Goal: Check status

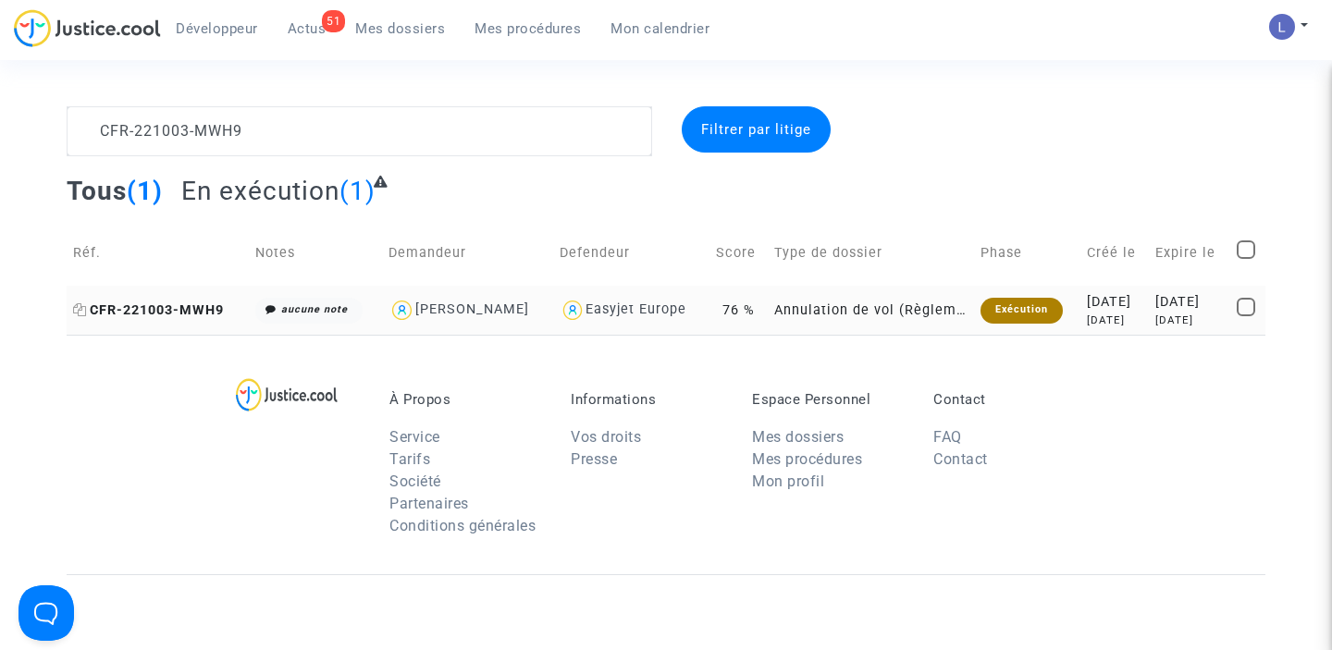
type textarea "CFR-221003-MWH9"
click at [201, 305] on span "CFR-221003-MWH9" at bounding box center [148, 311] width 151 height 16
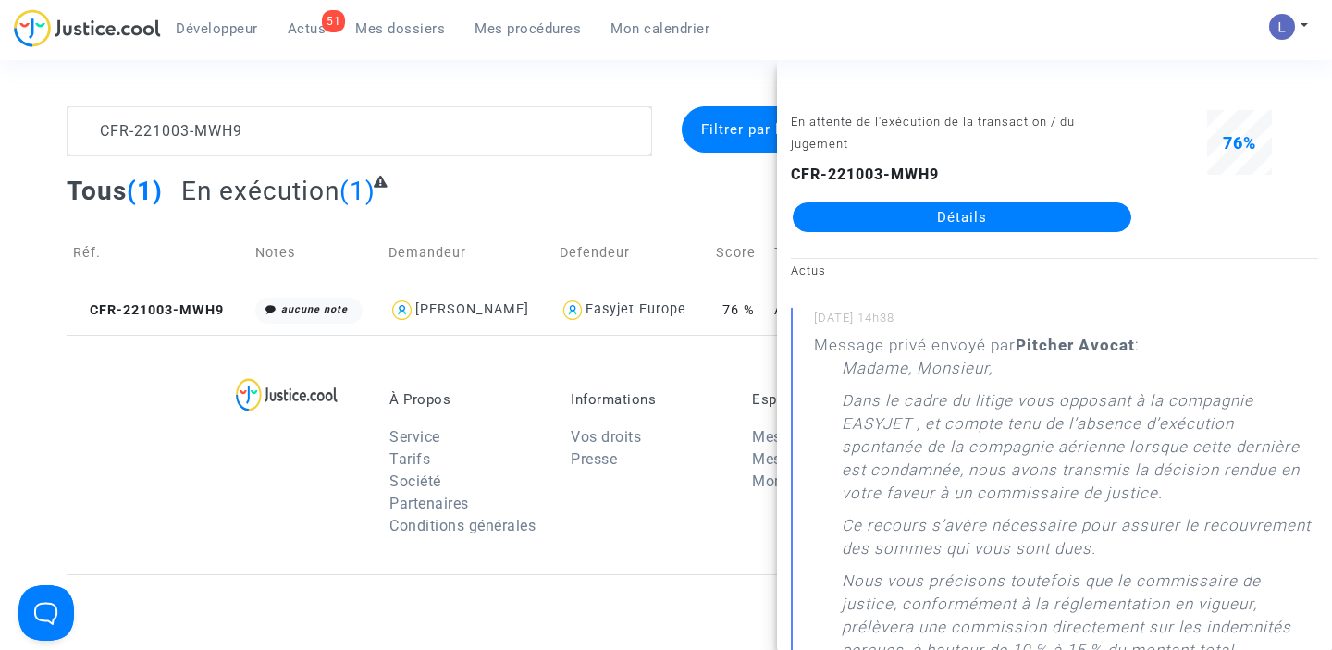
click at [996, 216] on link "Détails" at bounding box center [962, 218] width 339 height 30
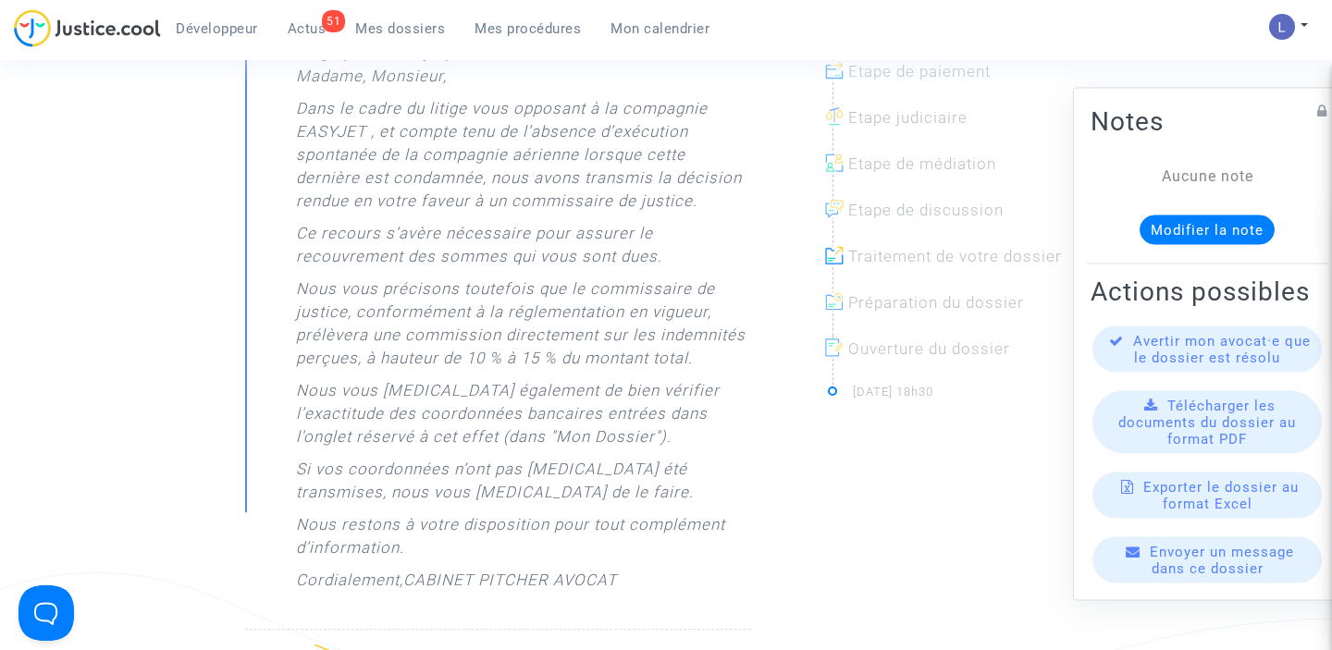
scroll to position [573, 0]
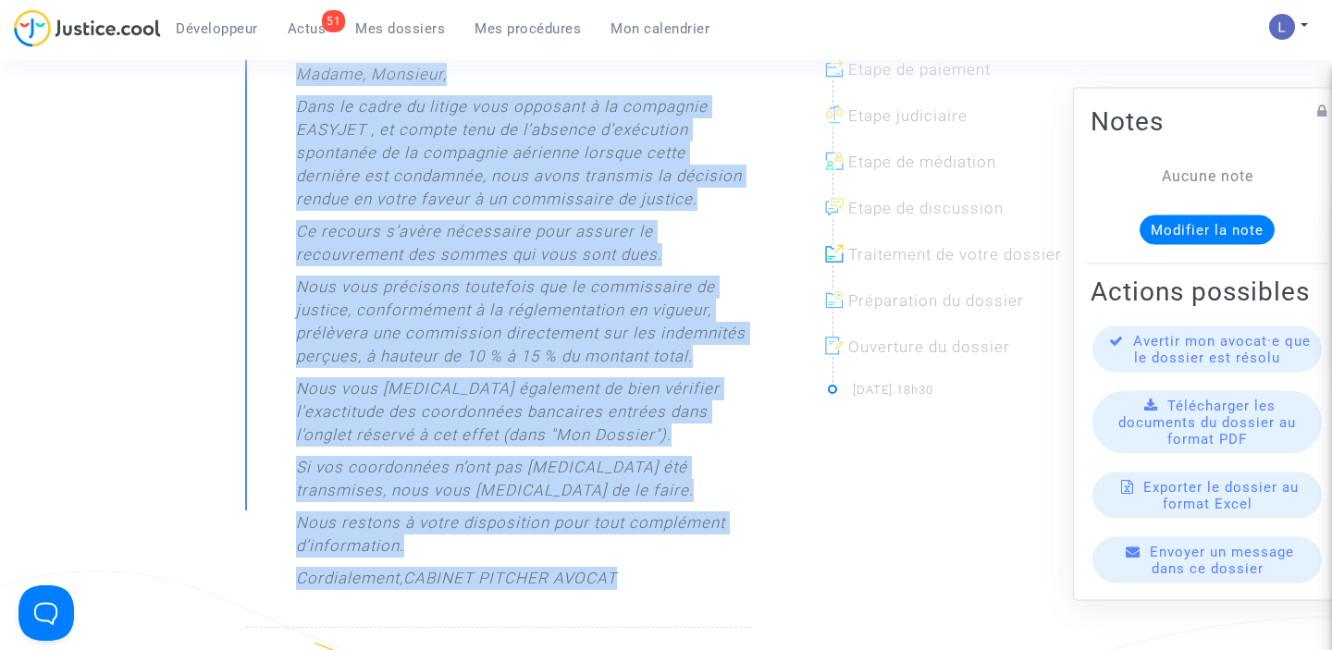
drag, startPoint x: 294, startPoint y: 72, endPoint x: 622, endPoint y: 582, distance: 605.9
click at [622, 582] on div "Message privé envoyé par [PERSON_NAME] : Madame, Monsieur, Dans le cadre du lit…" at bounding box center [509, 320] width 483 height 560
copy div "Madame, Monsieur, Dans le cadre du litige vous opposant à la compagnie EASYJET …"
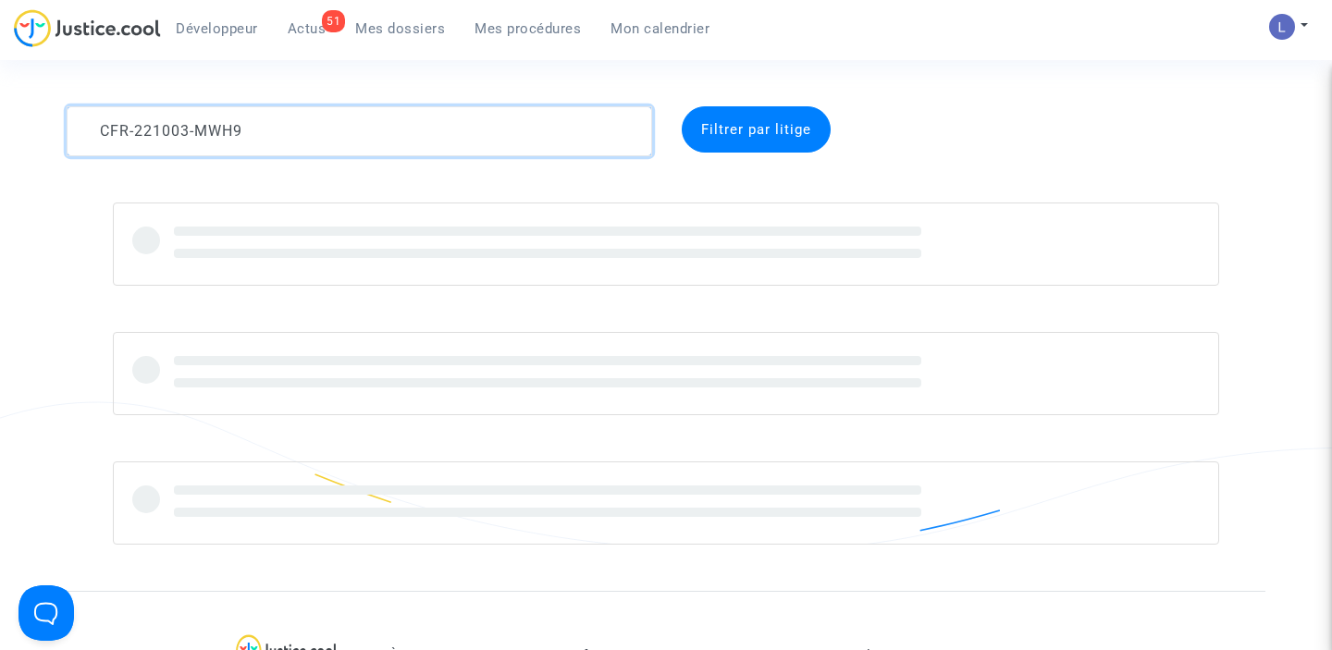
click at [407, 134] on textarea at bounding box center [360, 131] width 586 height 50
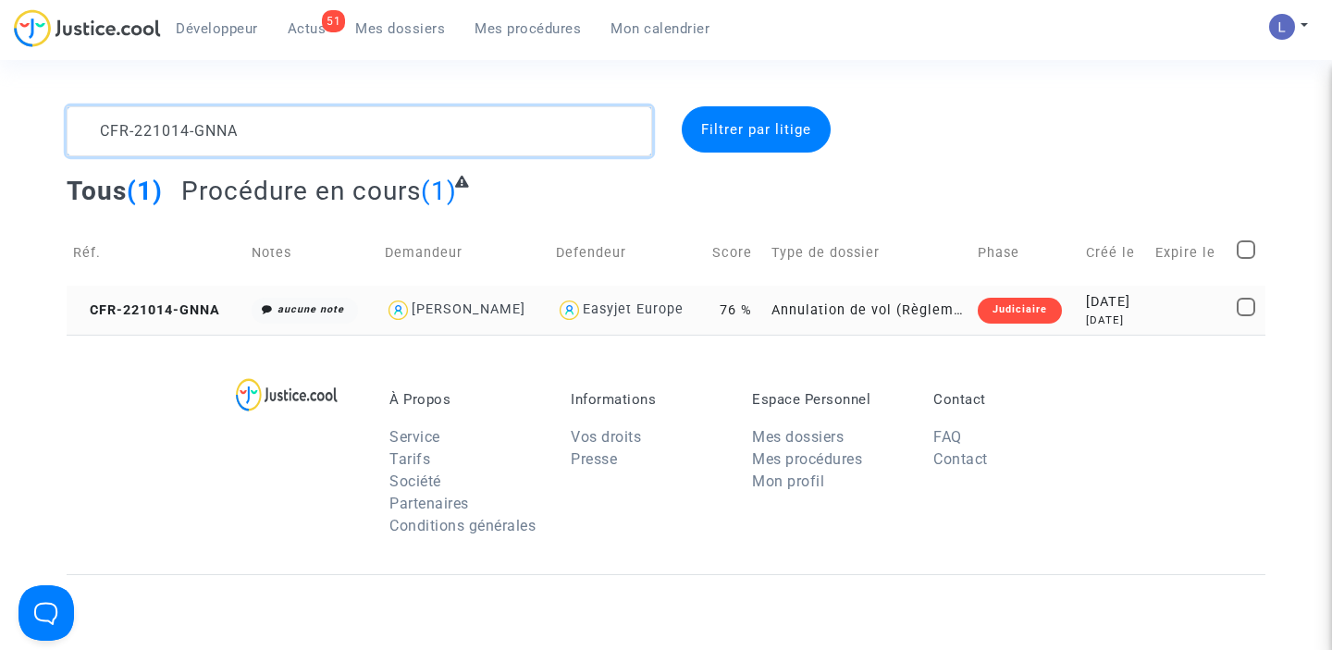
type textarea "CFR-221014-GNNA"
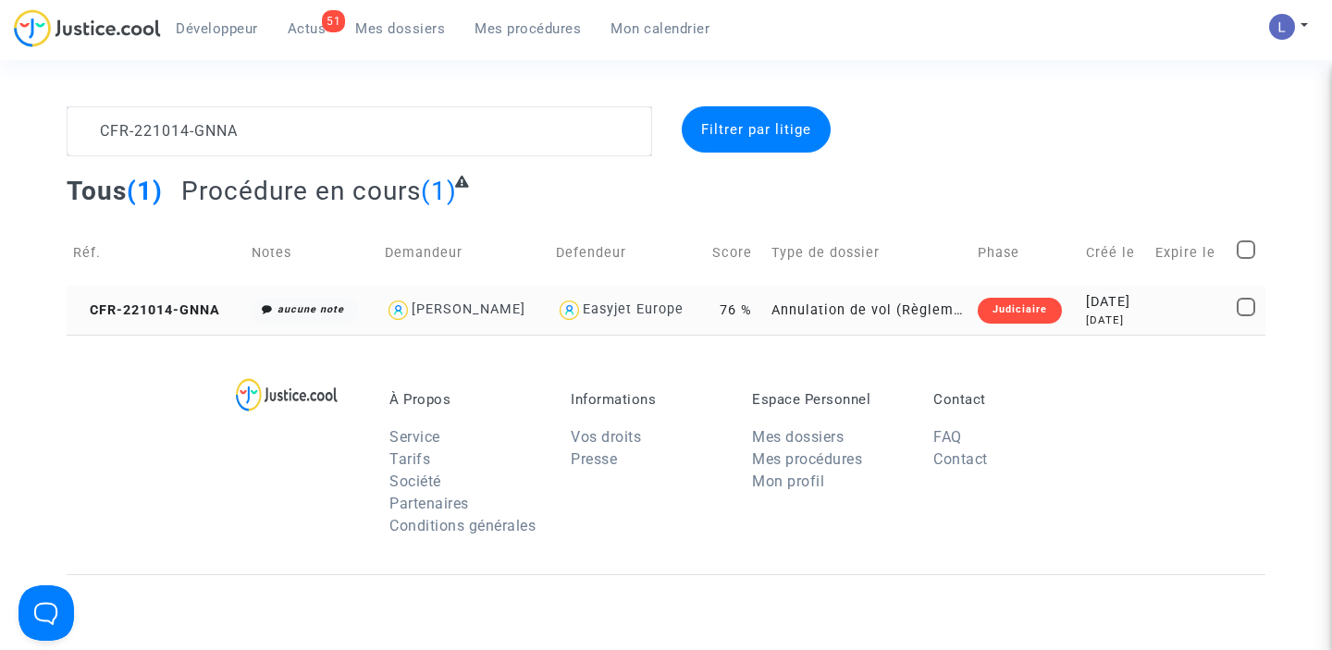
click at [220, 299] on td "CFR-221014-GNNA" at bounding box center [156, 310] width 179 height 49
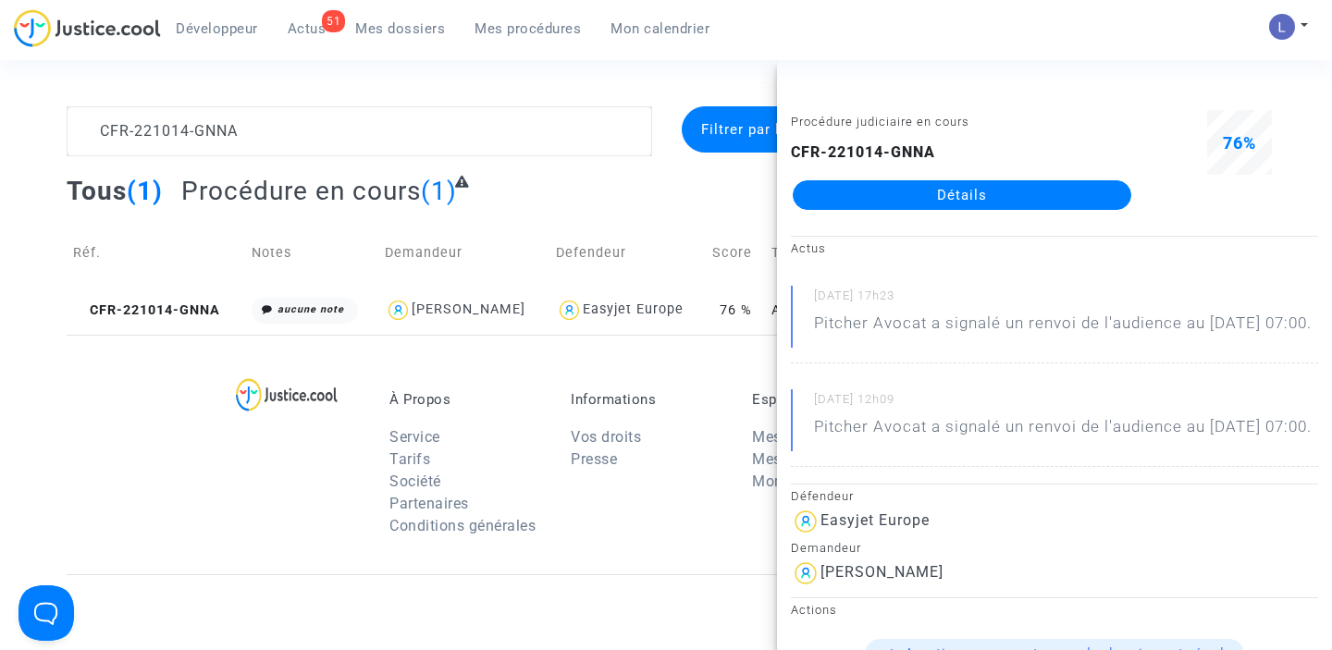
drag, startPoint x: 1210, startPoint y: 322, endPoint x: 1235, endPoint y: 350, distance: 37.3
click at [1237, 344] on p "Pitcher Avocat a signalé un renvoi de l'audience au [DATE] 07:00." at bounding box center [1063, 328] width 498 height 32
copy p "[DATE] 07:00."
click at [933, 204] on link "Détails" at bounding box center [962, 195] width 339 height 30
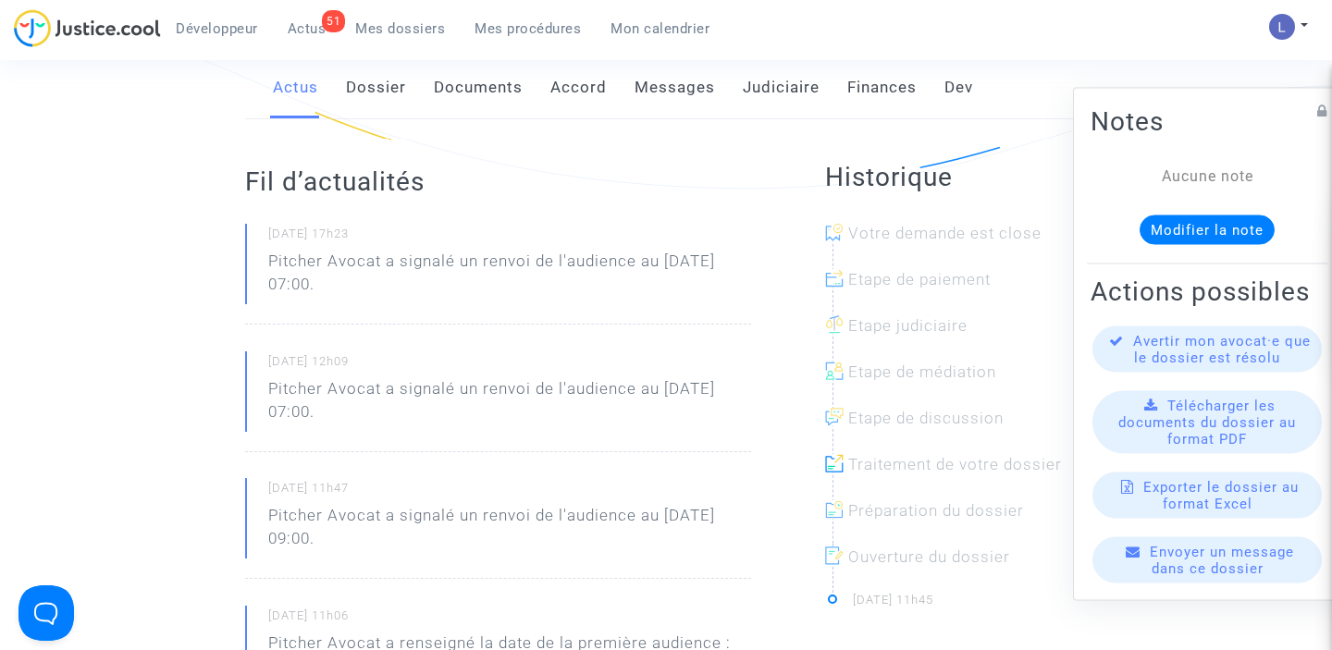
scroll to position [369, 0]
